Goal: Transaction & Acquisition: Purchase product/service

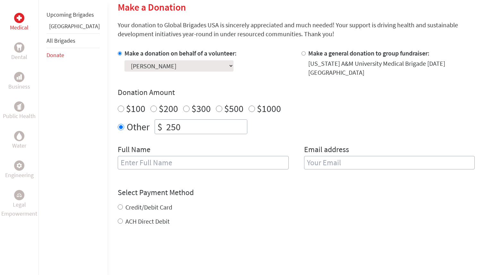
click at [171, 156] on input "text" at bounding box center [203, 162] width 171 height 13
type input "[PERSON_NAME]"
type input "[EMAIL_ADDRESS][DOMAIN_NAME]"
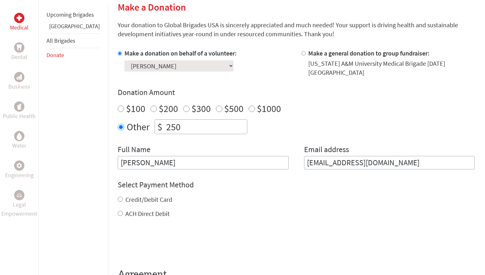
click at [118, 196] on input "Credit/Debit Card" at bounding box center [120, 198] width 5 height 5
radio input "true"
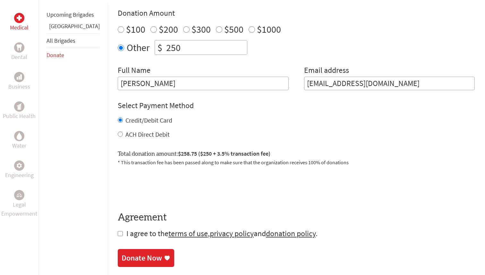
scroll to position [242, 0]
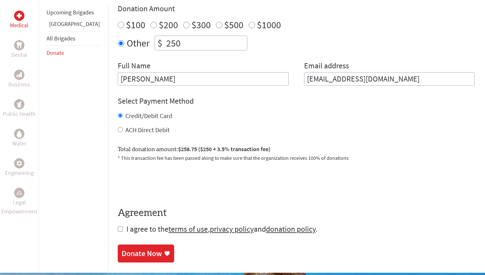
click at [118, 226] on input "checkbox" at bounding box center [120, 228] width 5 height 5
checkbox input "true"
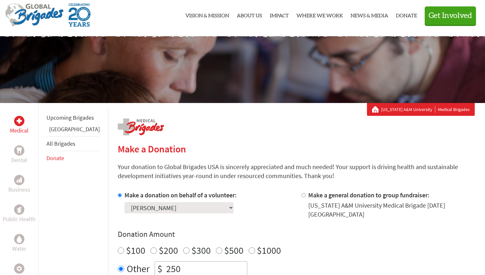
scroll to position [18, 0]
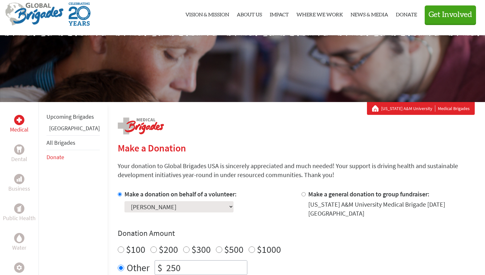
click at [138, 150] on h2 "Make a Donation" at bounding box center [296, 148] width 357 height 12
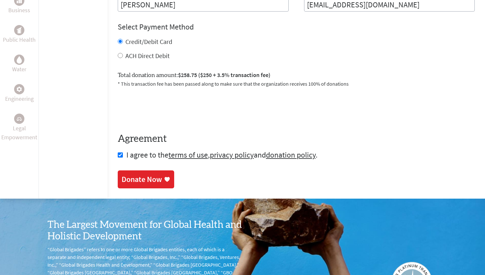
scroll to position [321, 0]
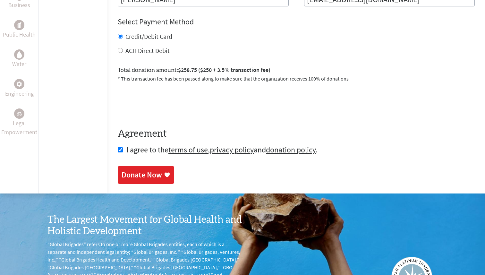
click at [143, 171] on div "Donate Now" at bounding box center [145, 175] width 49 height 10
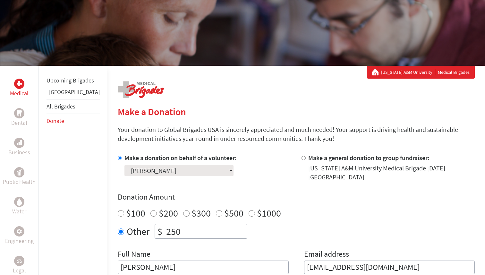
scroll to position [63, 0]
